Goal: Use online tool/utility: Utilize a website feature to perform a specific function

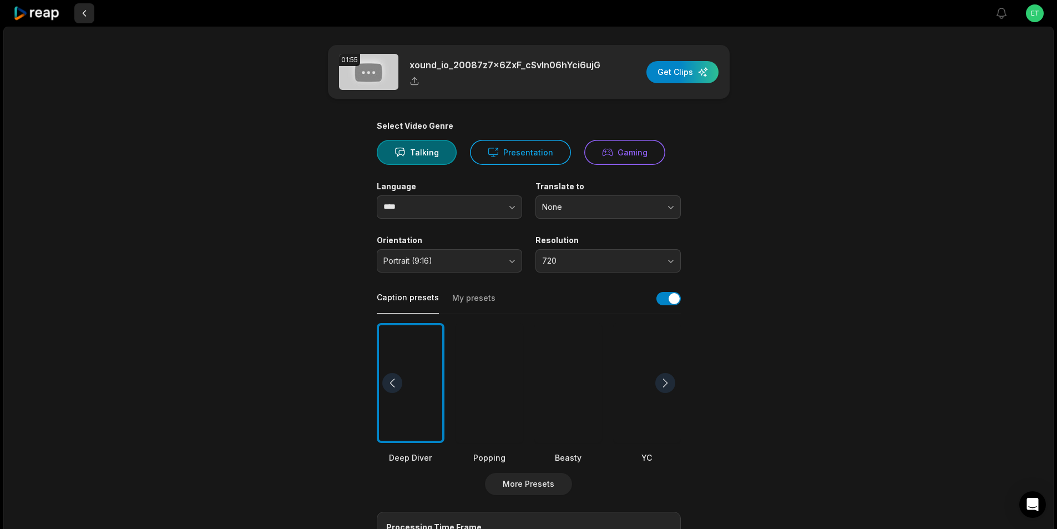
click at [83, 12] on button at bounding box center [84, 13] width 20 height 20
click at [47, 16] on icon at bounding box center [36, 13] width 47 height 15
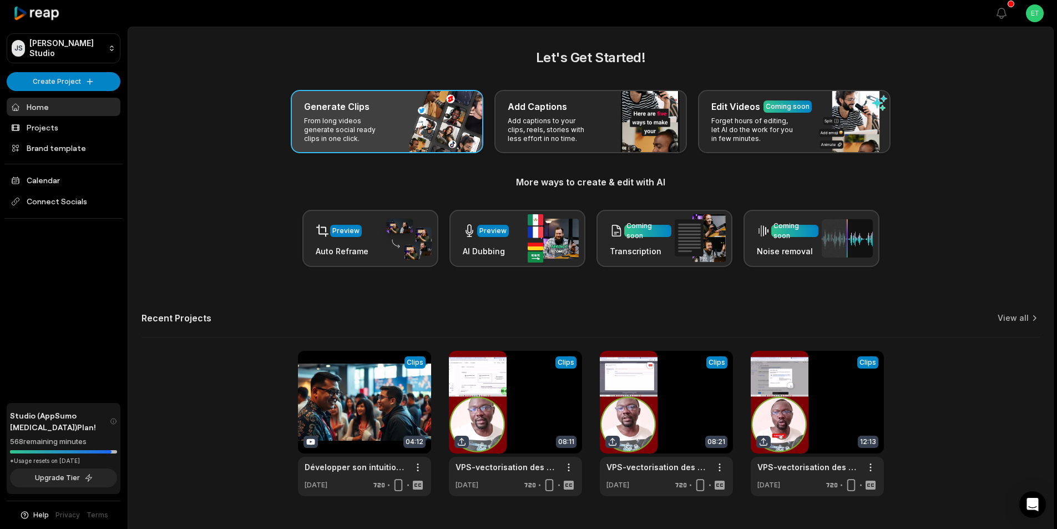
click at [390, 119] on div "Generate Clips From long videos generate social ready clips in one click." at bounding box center [387, 121] width 192 height 63
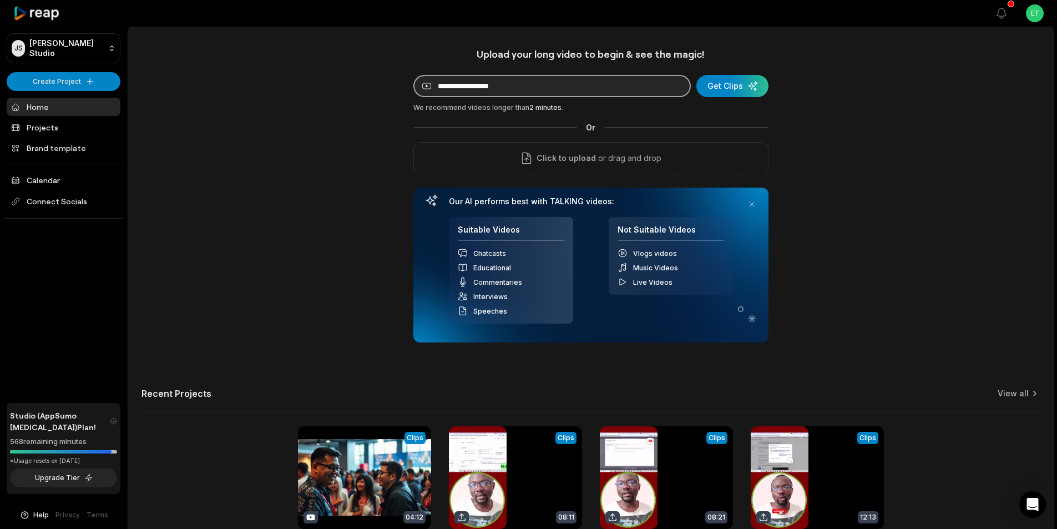
click at [530, 88] on input at bounding box center [551, 86] width 277 height 22
paste input "**********"
type input "**********"
click at [733, 89] on div "submit" at bounding box center [732, 86] width 72 height 22
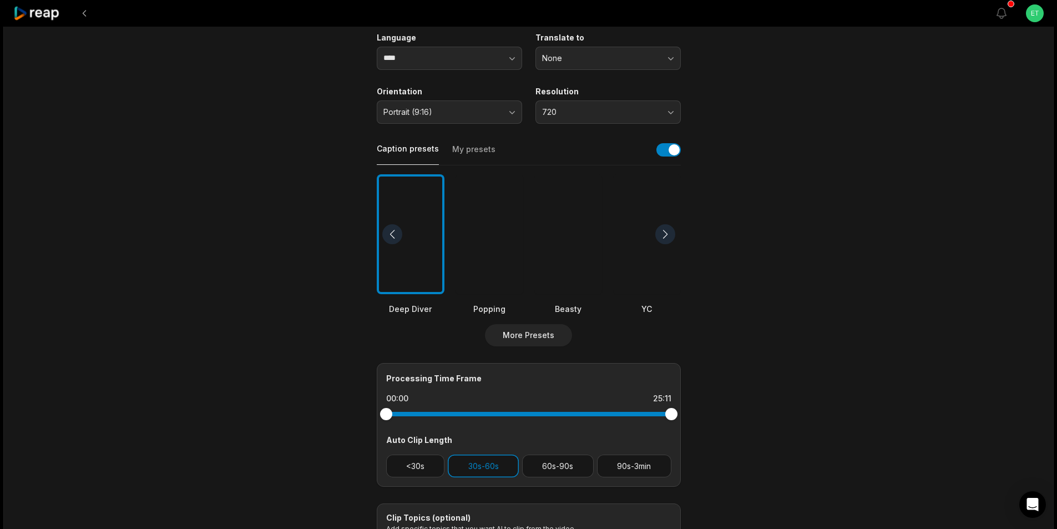
scroll to position [166, 0]
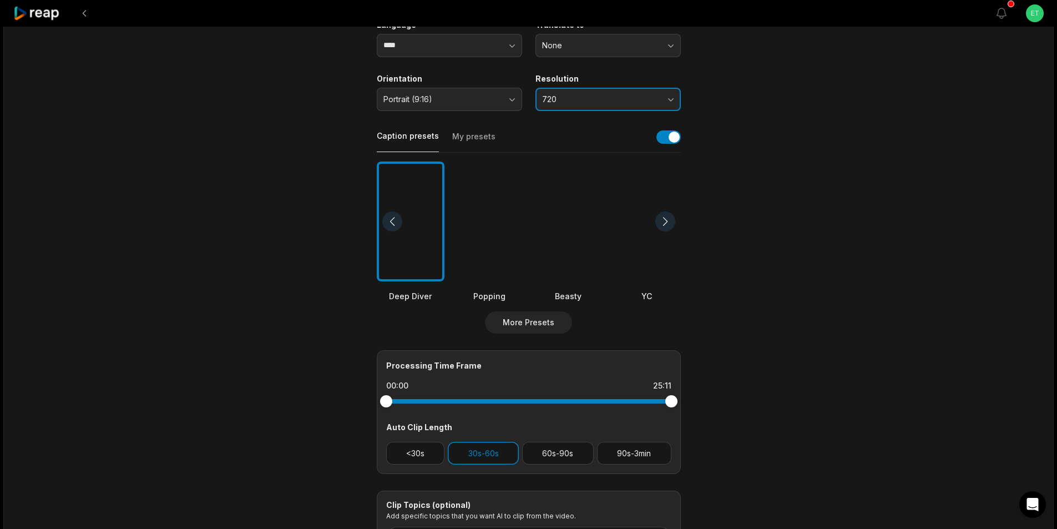
click at [634, 97] on span "720" at bounding box center [600, 99] width 116 height 10
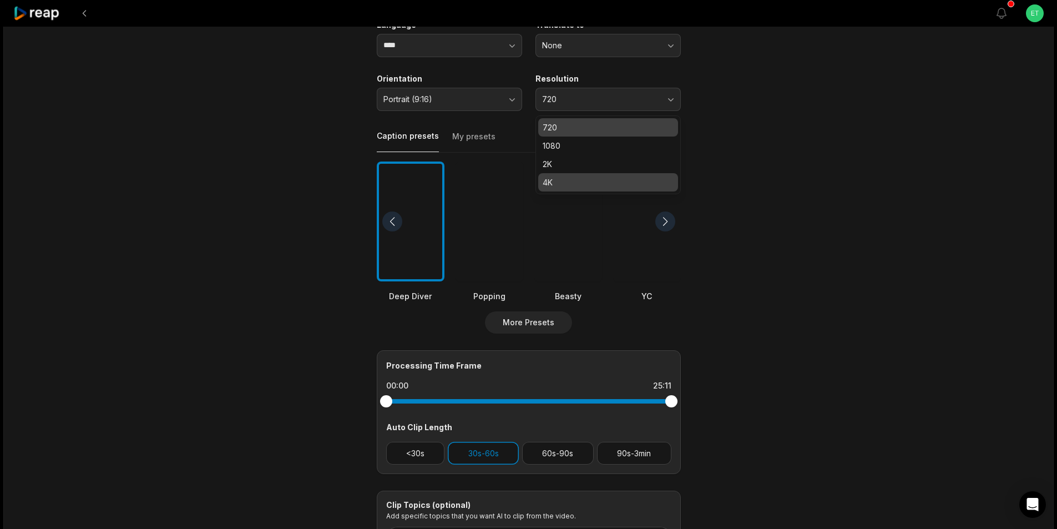
click at [614, 180] on p "4K" at bounding box center [608, 182] width 131 height 12
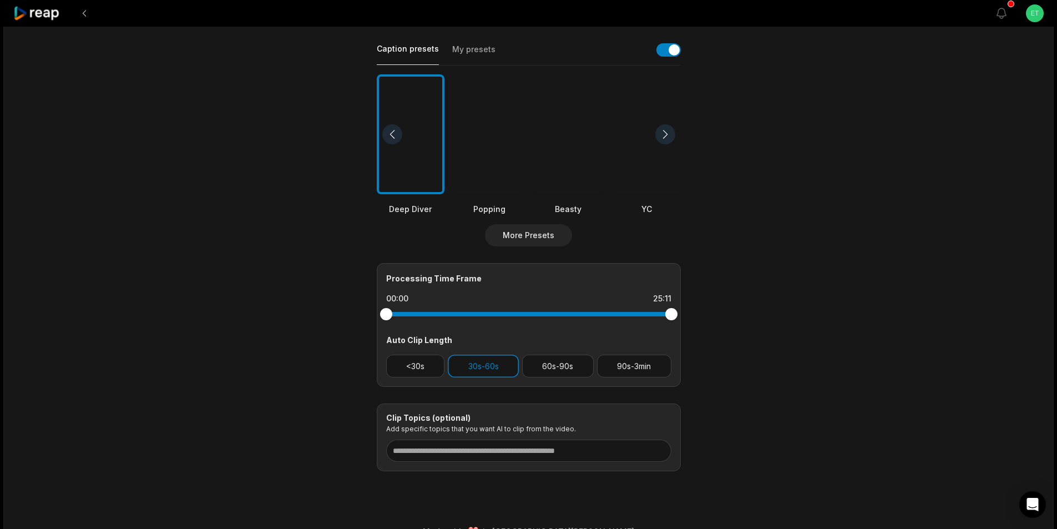
scroll to position [276, 0]
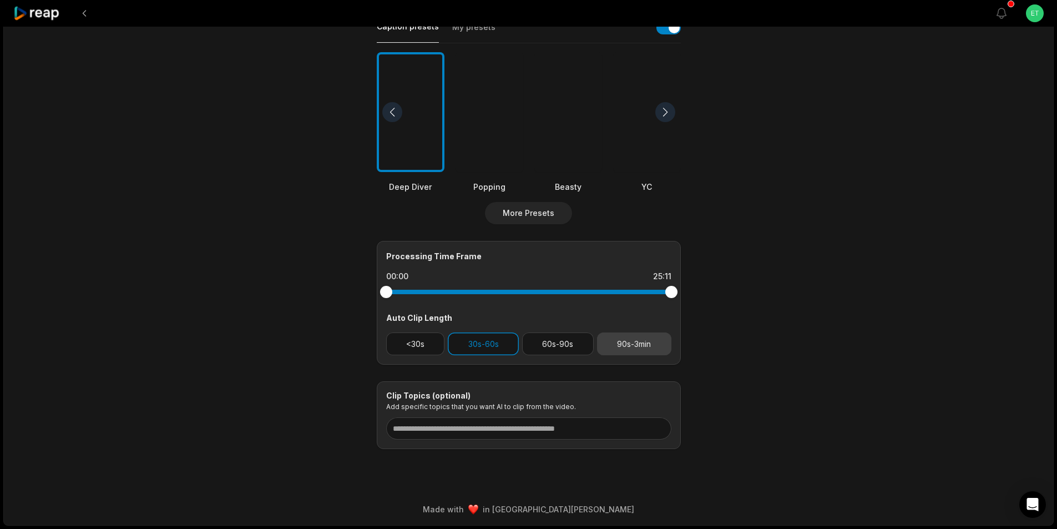
click at [638, 345] on button "90s-3min" at bounding box center [634, 343] width 74 height 23
click at [491, 348] on button "30s-60s" at bounding box center [483, 343] width 71 height 23
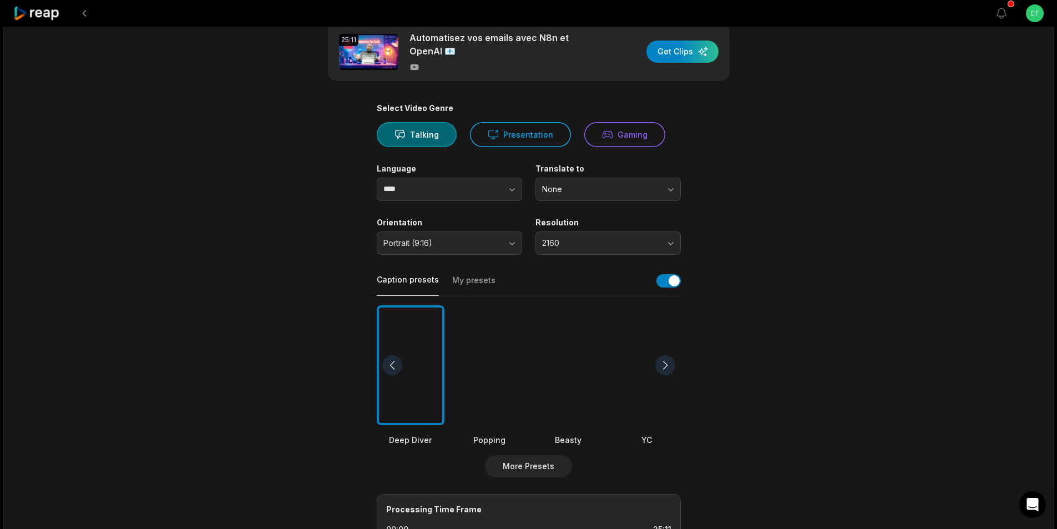
scroll to position [0, 0]
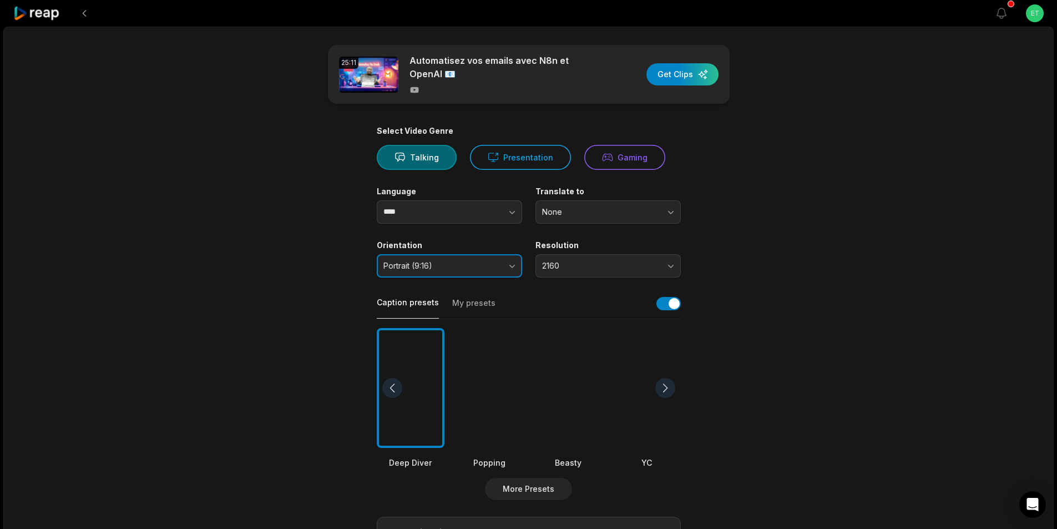
click at [501, 264] on button "Portrait (9:16)" at bounding box center [449, 265] width 145 height 23
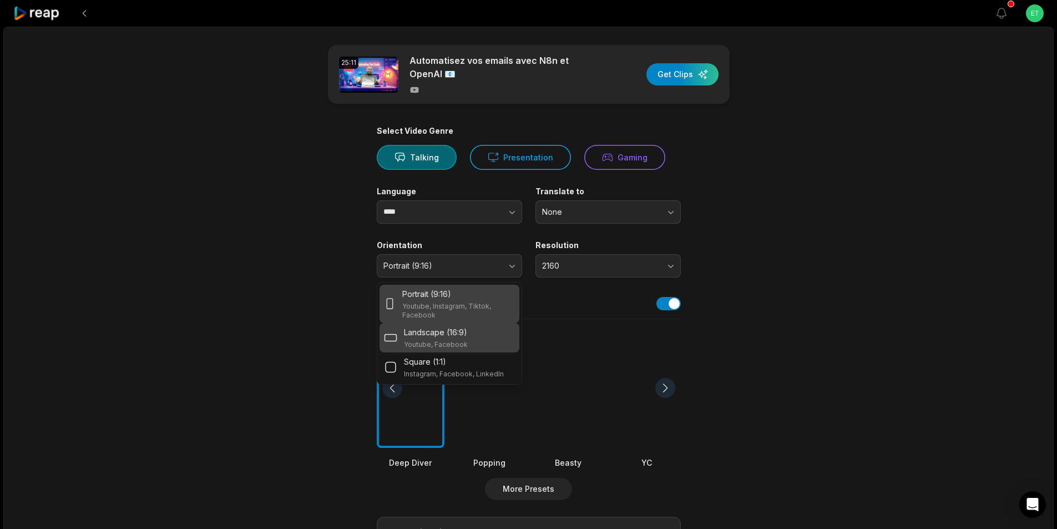
click at [464, 338] on div "Landscape (16:9) Youtube, Facebook" at bounding box center [436, 337] width 64 height 23
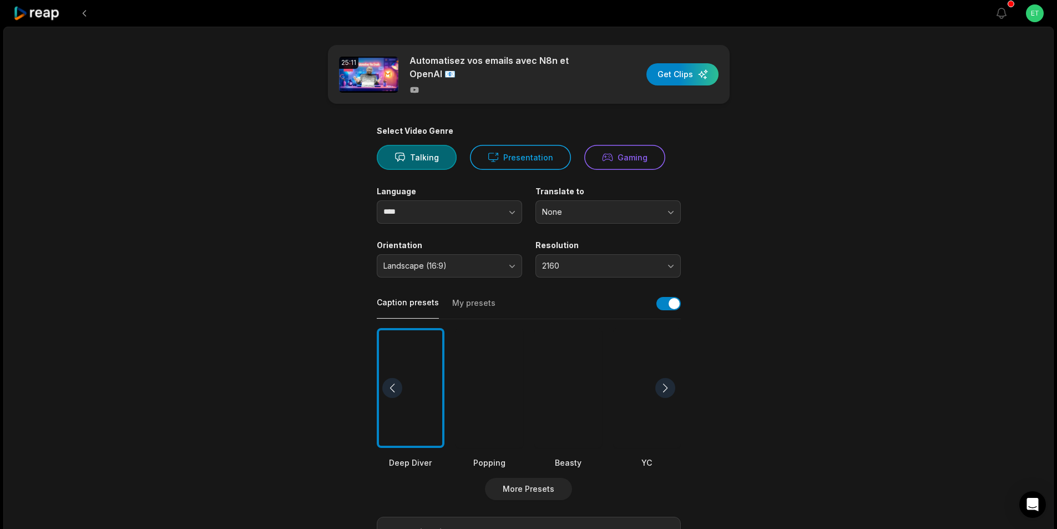
click at [475, 302] on button "My presets" at bounding box center [473, 307] width 43 height 21
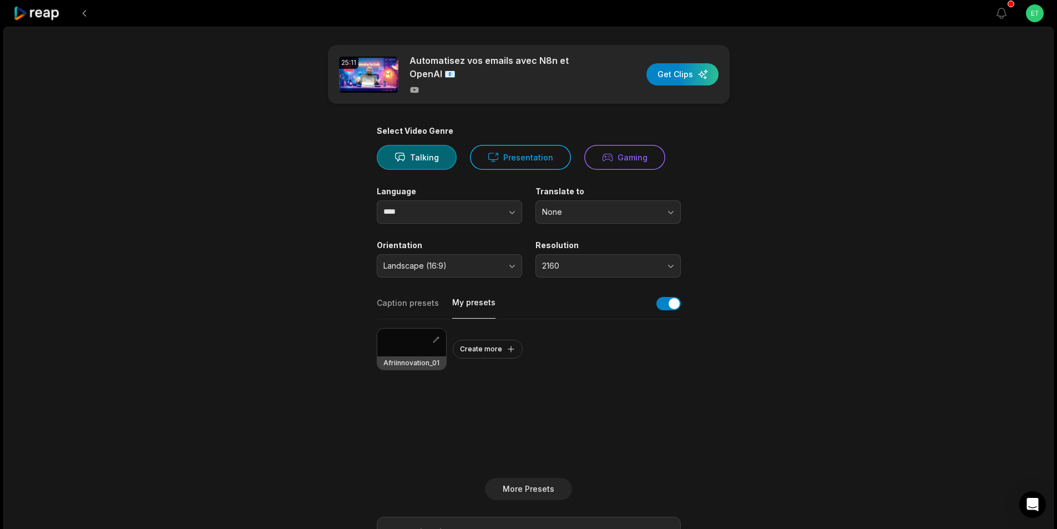
click at [392, 296] on div "Caption presets My presets" at bounding box center [529, 306] width 304 height 25
click at [395, 299] on button "Caption presets" at bounding box center [408, 307] width 62 height 21
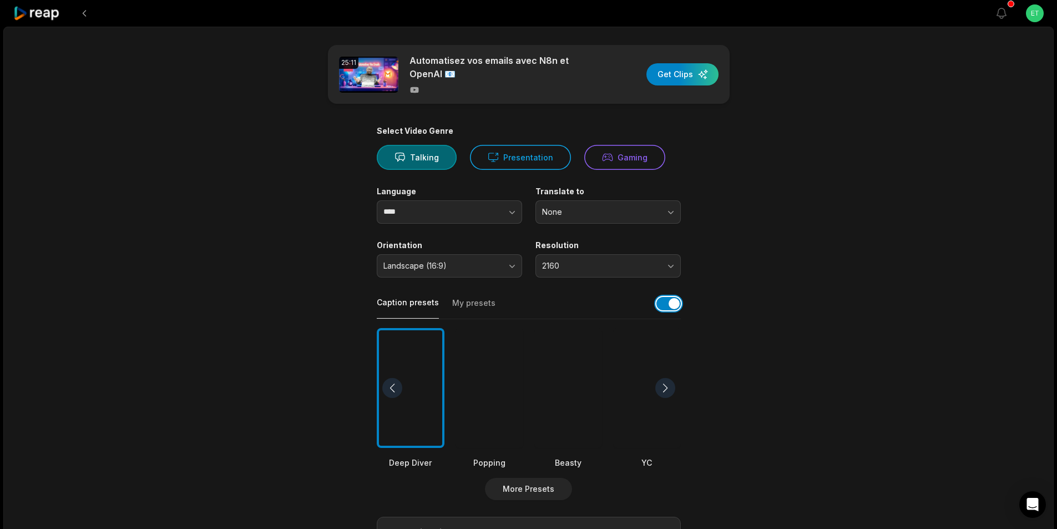
click at [672, 306] on button "button" at bounding box center [668, 303] width 24 height 13
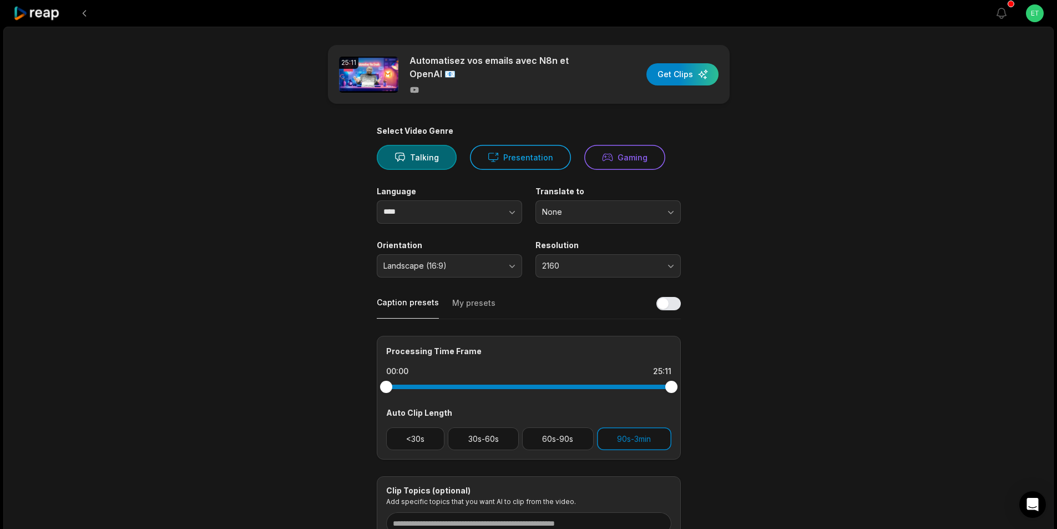
click at [571, 308] on div "Caption presets My presets" at bounding box center [529, 306] width 304 height 25
click at [687, 73] on div "button" at bounding box center [682, 74] width 72 height 22
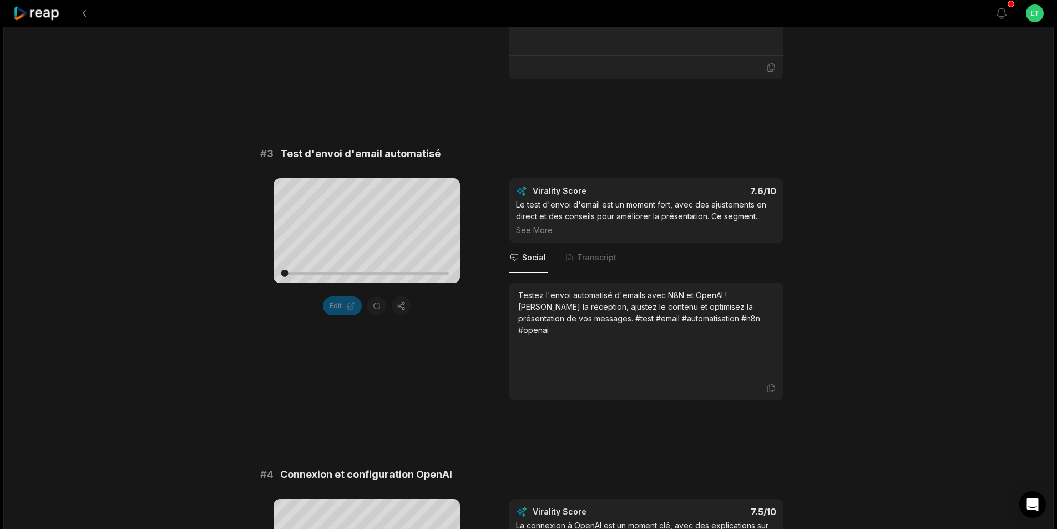
scroll to position [721, 0]
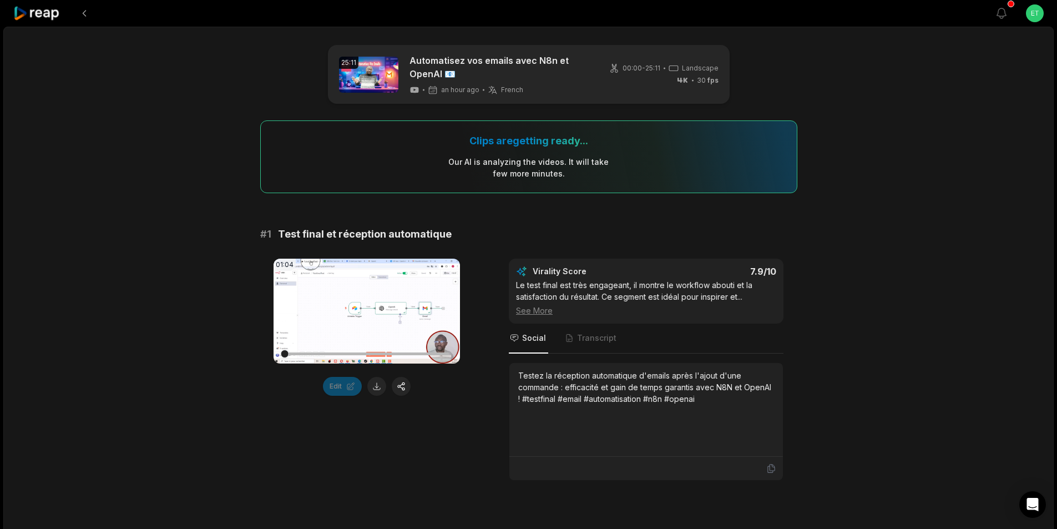
scroll to position [721, 0]
